Goal: Task Accomplishment & Management: Manage account settings

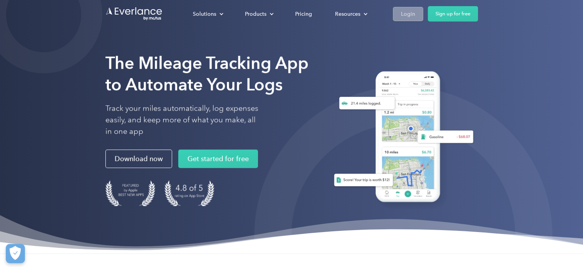
click at [403, 17] on div "Login" at bounding box center [408, 14] width 14 height 10
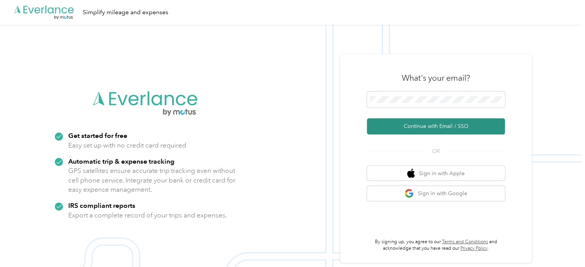
click at [437, 128] on button "Continue with Email / SSO" at bounding box center [436, 126] width 138 height 16
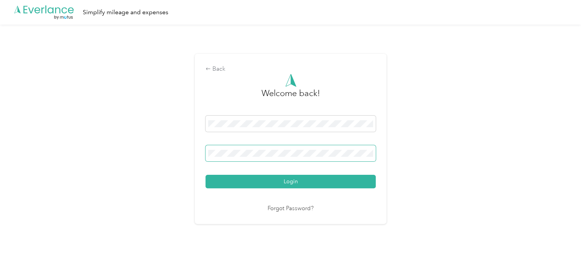
click at [206, 175] on button "Login" at bounding box center [291, 181] width 170 height 13
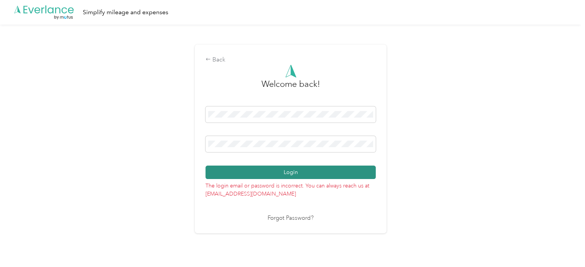
click at [239, 172] on button "Login" at bounding box center [291, 171] width 170 height 13
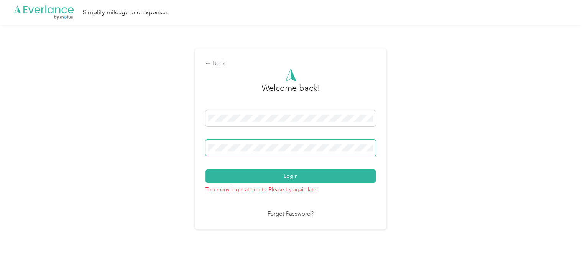
click at [265, 151] on span at bounding box center [291, 148] width 170 height 16
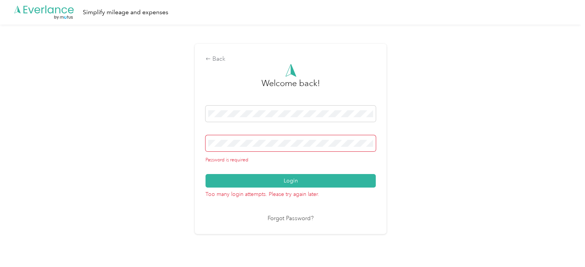
click at [288, 219] on link "Forgot Password?" at bounding box center [291, 218] width 46 height 9
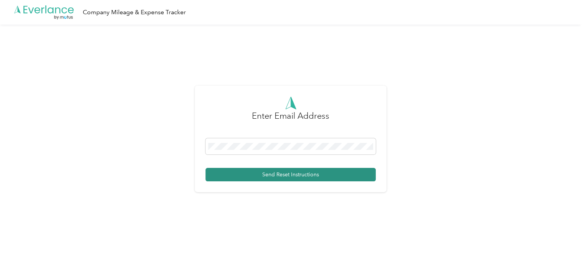
click at [238, 179] on button "Send Reset Instructions" at bounding box center [291, 174] width 170 height 13
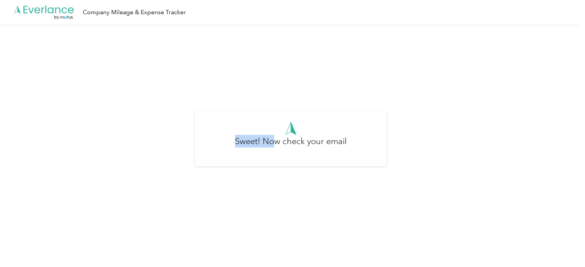
drag, startPoint x: 238, startPoint y: 179, endPoint x: 276, endPoint y: 225, distance: 59.7
click at [276, 225] on div "Sweet! Now check your email" at bounding box center [290, 142] width 581 height 235
click at [158, 201] on div "Sweet! Now check your email" at bounding box center [290, 142] width 581 height 235
